Goal: Check status

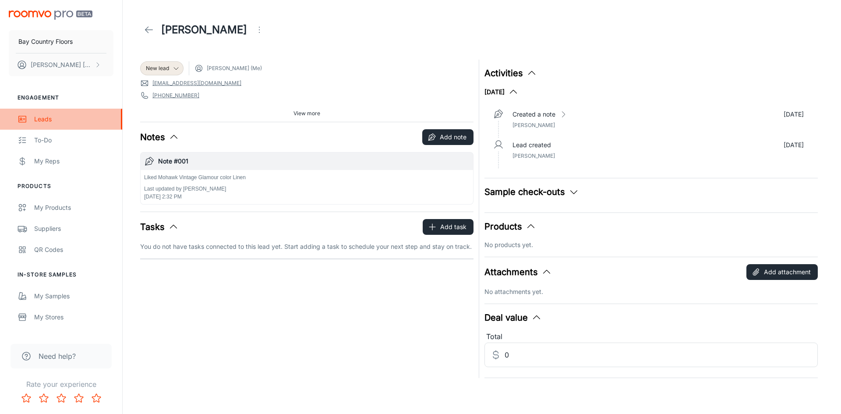
click at [43, 113] on link "Leads" at bounding box center [61, 119] width 122 height 21
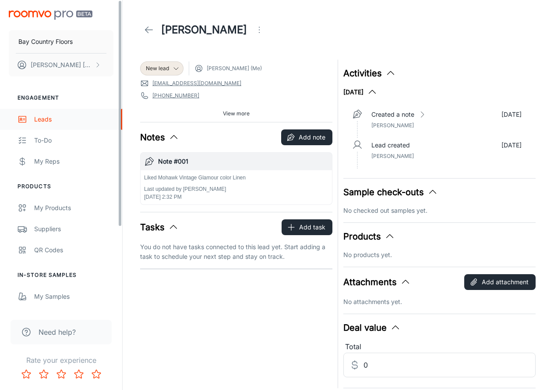
click at [44, 121] on div "Leads" at bounding box center [73, 119] width 79 height 10
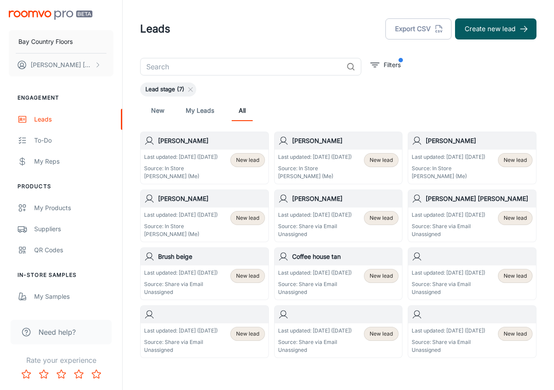
click at [182, 160] on p "Last updated: Sep 21 (1 days ago)" at bounding box center [181, 157] width 74 height 8
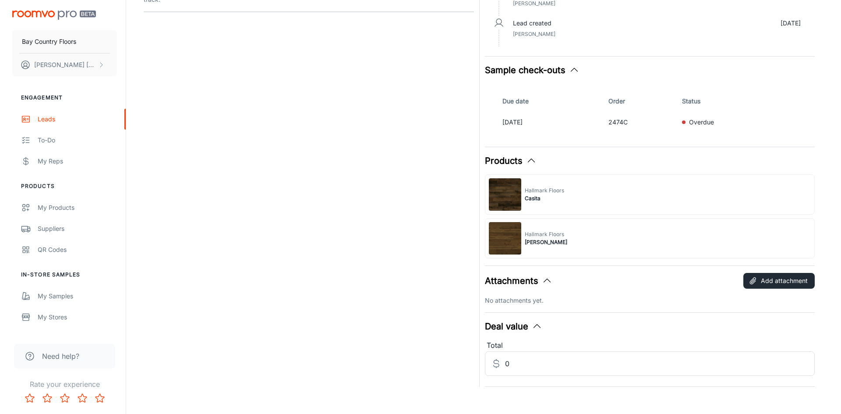
scroll to position [222, 0]
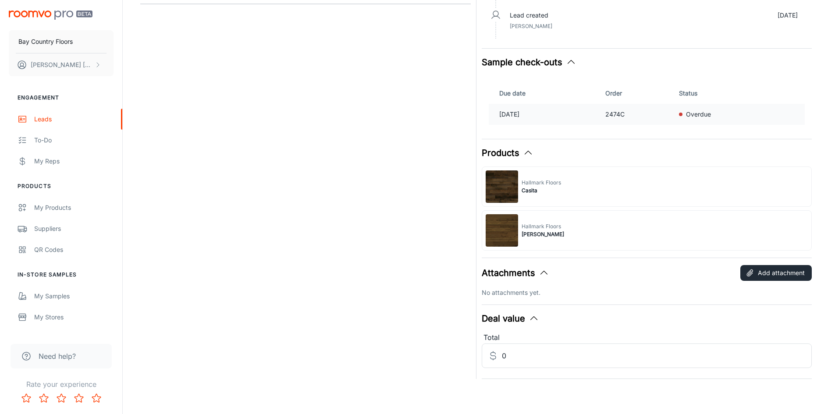
click at [543, 118] on p "Sep 20, 2025" at bounding box center [548, 115] width 99 height 10
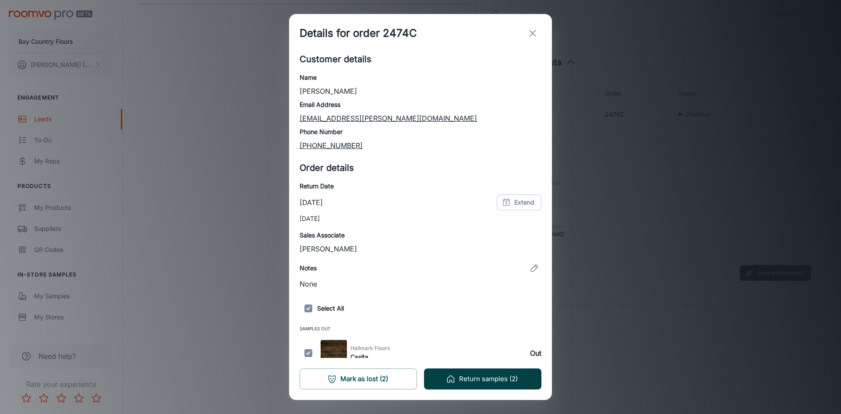
click at [463, 377] on button "Return samples (2)" at bounding box center [482, 379] width 117 height 21
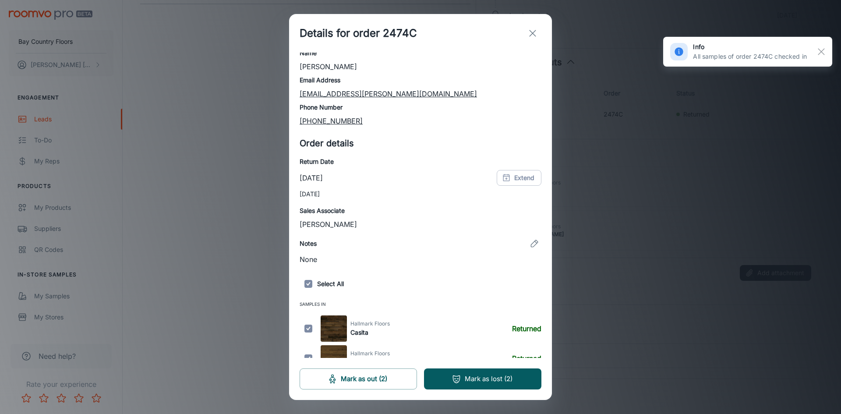
scroll to position [38, 0]
